Goal: Information Seeking & Learning: Learn about a topic

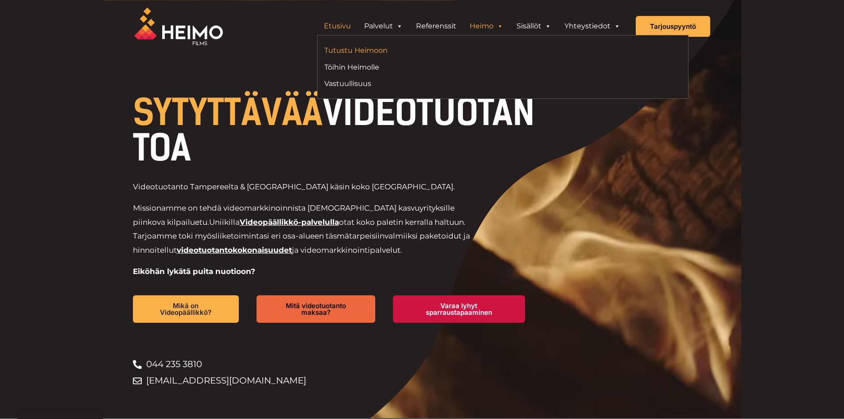
click at [349, 51] on link "Tutustu Heimoon" at bounding box center [410, 50] width 172 height 12
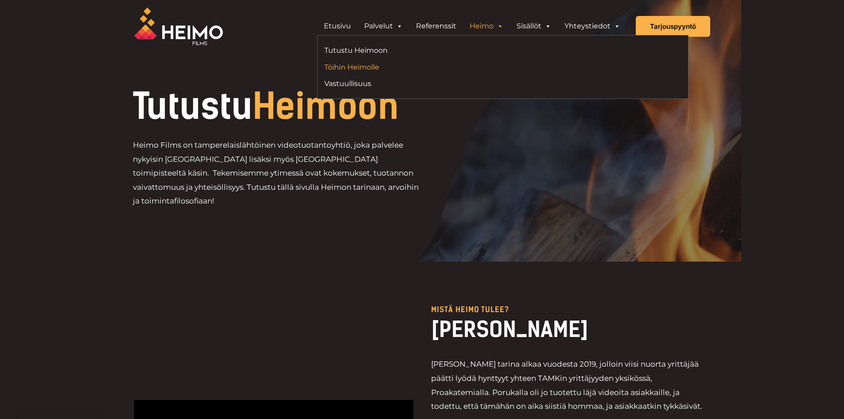
click at [354, 66] on link "Töihin Heimolle" at bounding box center [410, 67] width 172 height 12
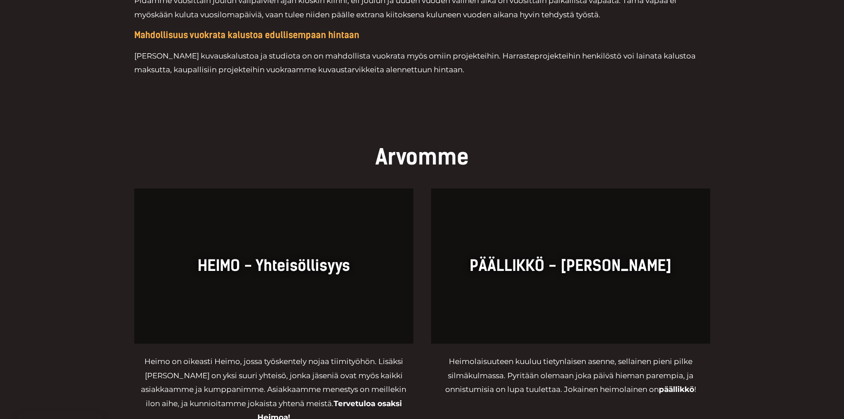
scroll to position [1817, 0]
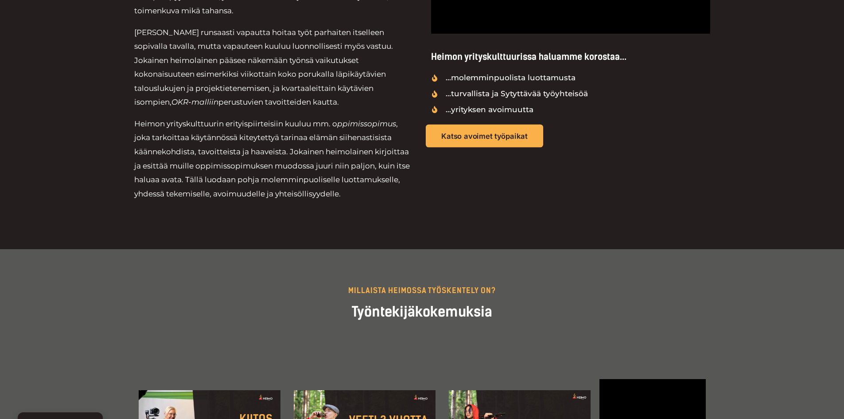
click at [481, 136] on span "Katso avoimet työpaikat" at bounding box center [484, 136] width 86 height 8
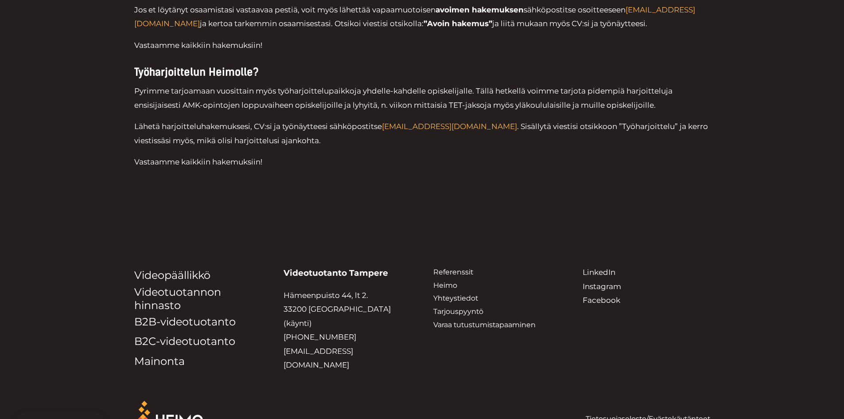
scroll to position [2691, 0]
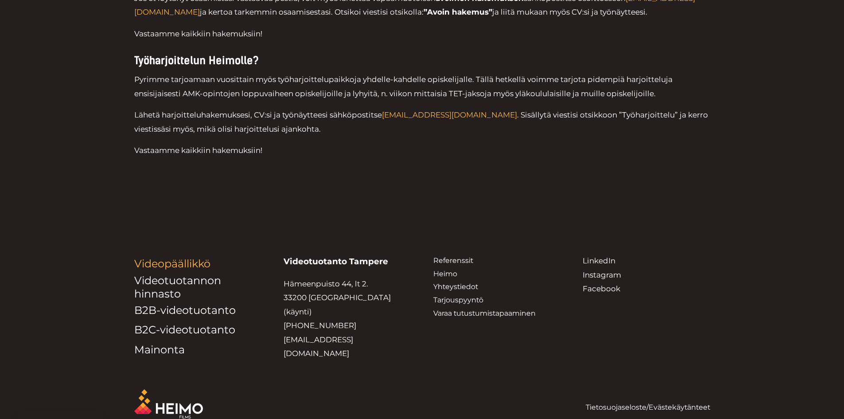
click at [160, 257] on link "Videopäällikkö" at bounding box center [172, 263] width 76 height 13
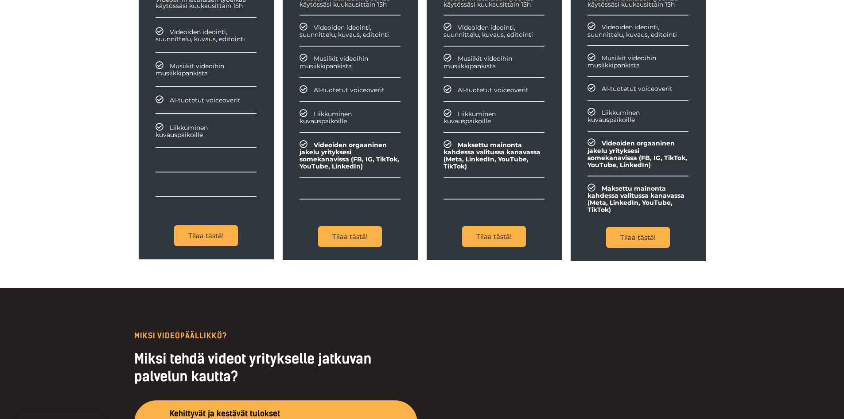
scroll to position [1108, 0]
